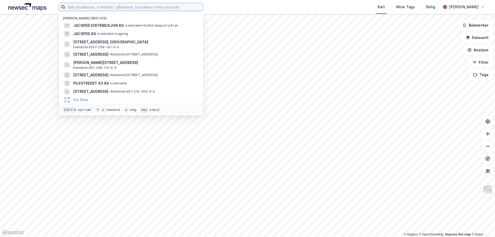
click at [186, 6] on input at bounding box center [134, 7] width 138 height 8
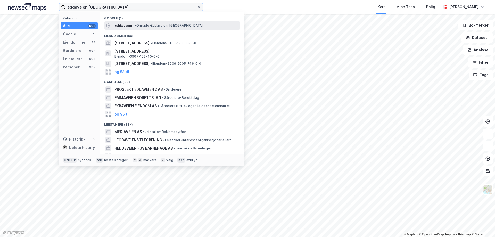
type input "eddaveien [GEOGRAPHIC_DATA]"
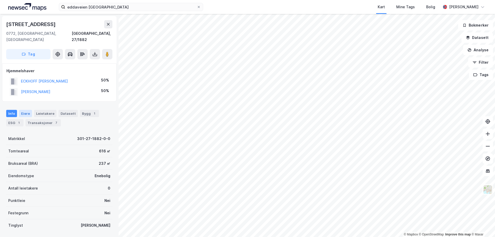
click at [27, 110] on div "Eiere" at bounding box center [25, 113] width 13 height 7
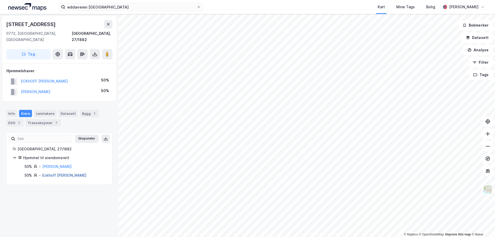
click at [60, 173] on link "Eckhoff [PERSON_NAME]" at bounding box center [64, 175] width 44 height 4
drag, startPoint x: 67, startPoint y: 75, endPoint x: 22, endPoint y: 75, distance: 45.7
click at [22, 76] on div "ECKHOFF [PERSON_NAME] 50%" at bounding box center [59, 81] width 106 height 11
copy button "ECKHOFF [PERSON_NAME]"
